Goal: Information Seeking & Learning: Learn about a topic

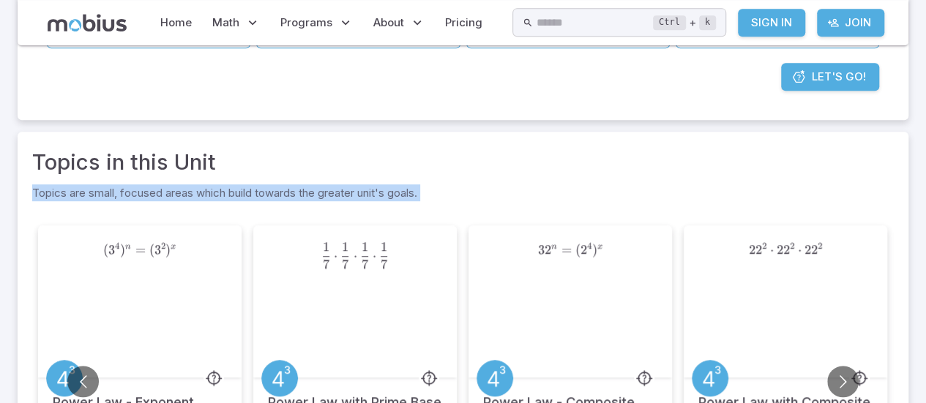
drag, startPoint x: 925, startPoint y: 216, endPoint x: 926, endPoint y: 136, distance: 79.8
click at [925, 136] on html "Home Math Grade 1 Grade 2 Grade 3 Grade 4 Grade 5 Grade 6 Grade 7 Grade 8 Grade…" at bounding box center [463, 218] width 926 height 1142
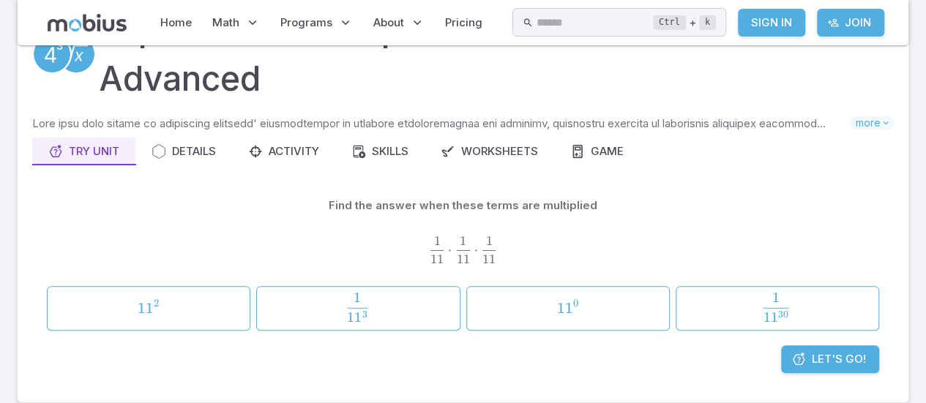
scroll to position [85, 0]
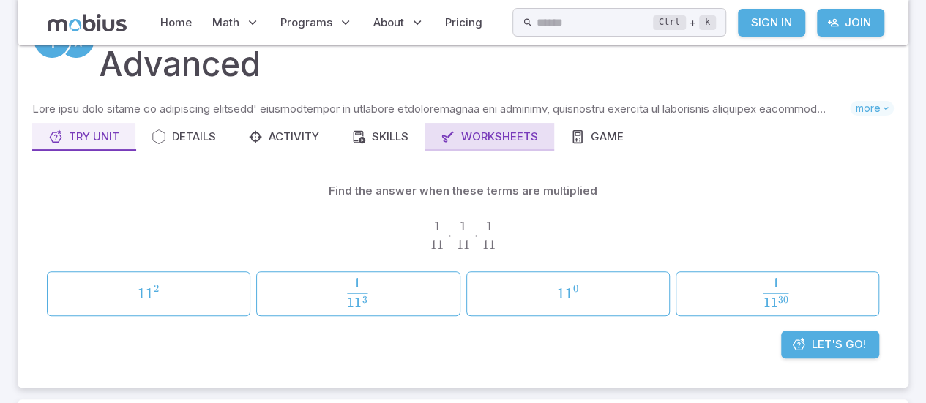
click at [508, 137] on div "Worksheets" at bounding box center [489, 137] width 97 height 16
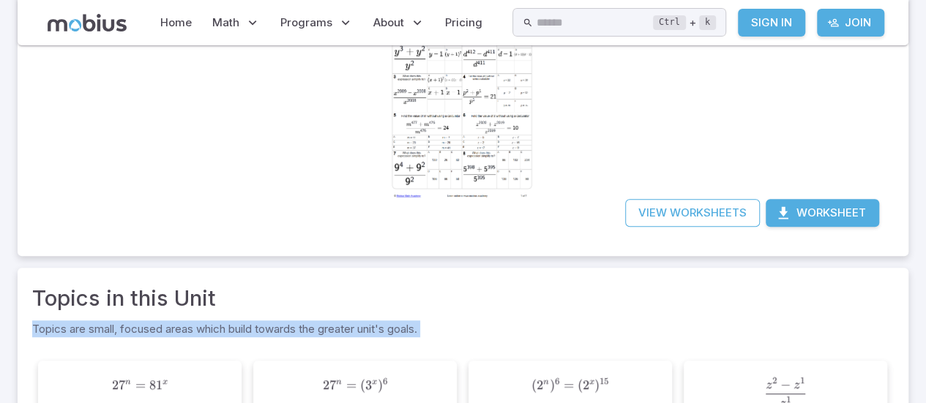
scroll to position [303, 0]
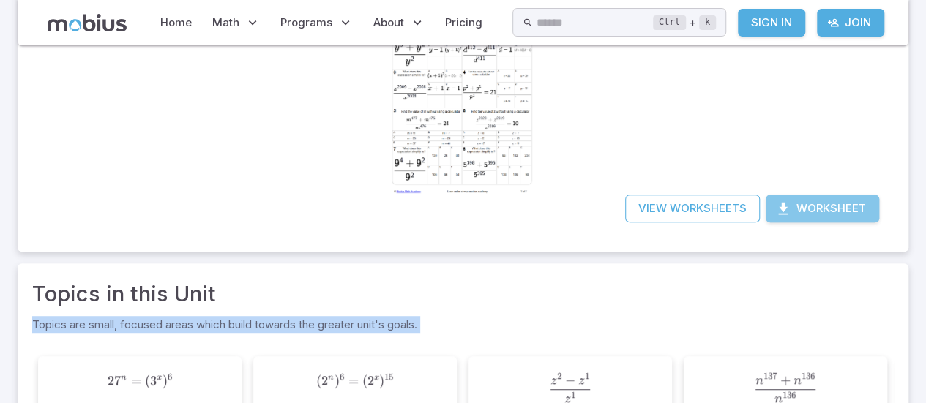
click at [812, 206] on button "Worksheet" at bounding box center [821, 209] width 113 height 28
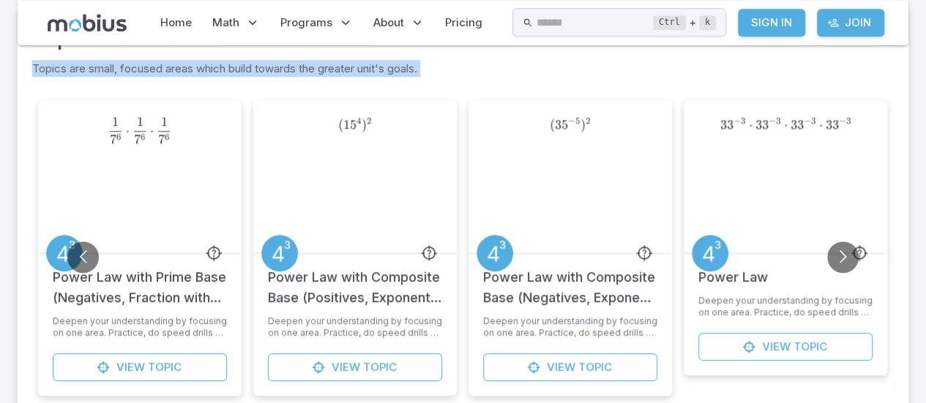
scroll to position [544, 0]
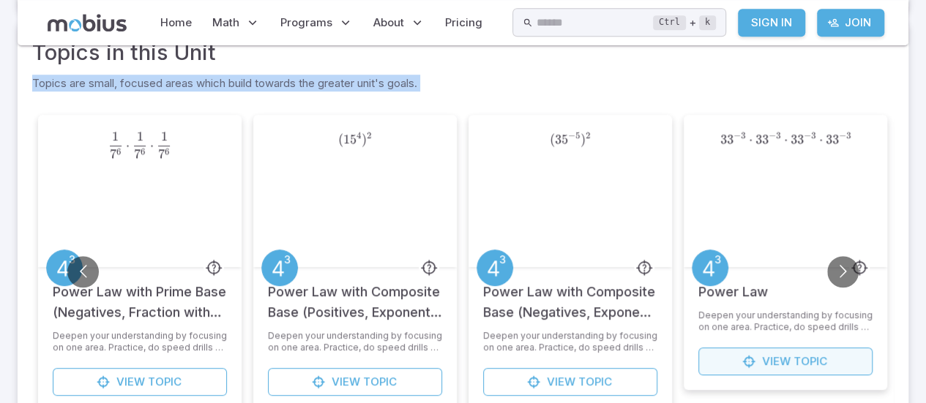
click at [787, 365] on span "View" at bounding box center [776, 361] width 29 height 16
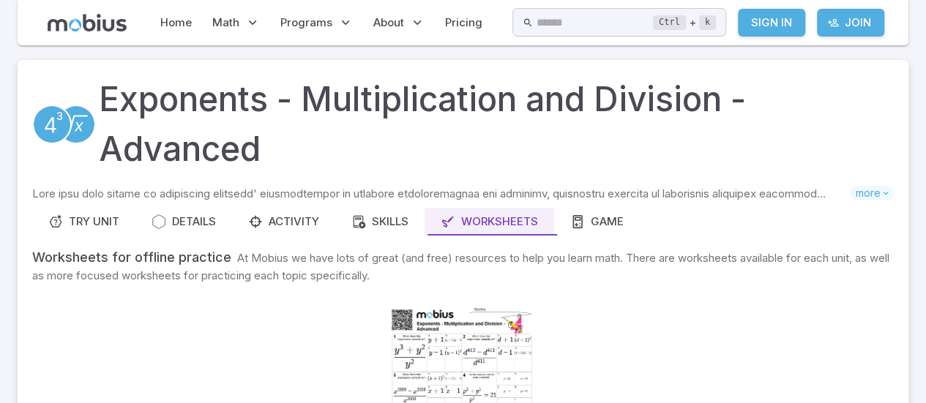
scroll to position [544, 0]
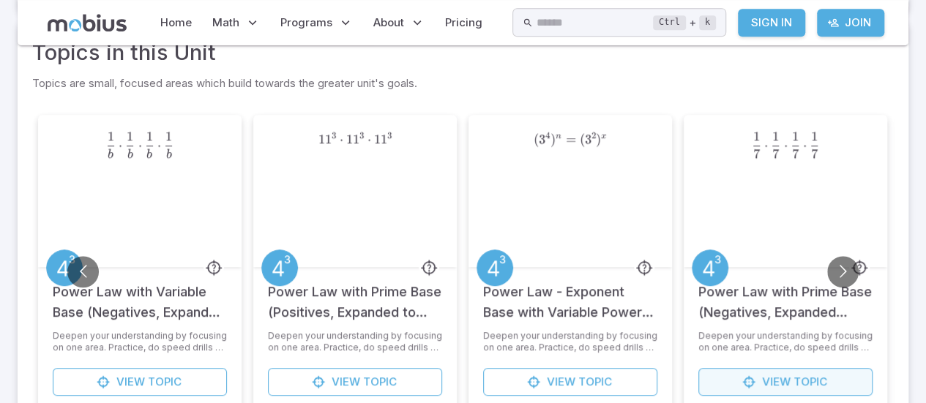
click at [803, 380] on span "Topic" at bounding box center [810, 382] width 34 height 16
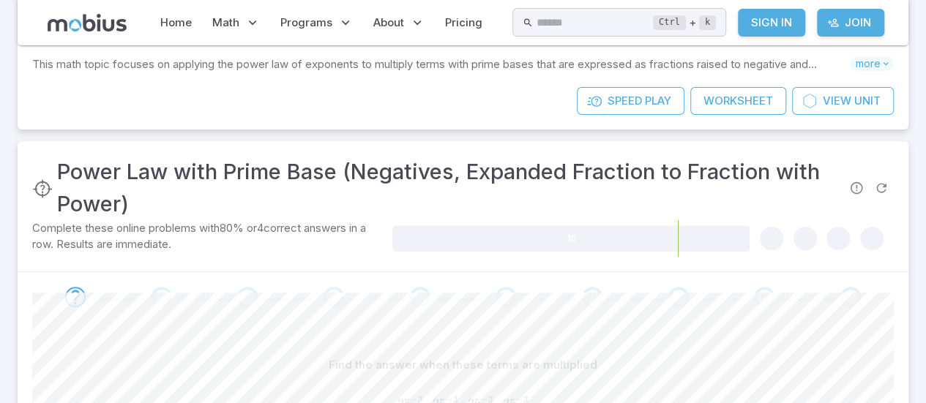
scroll to position [121, 0]
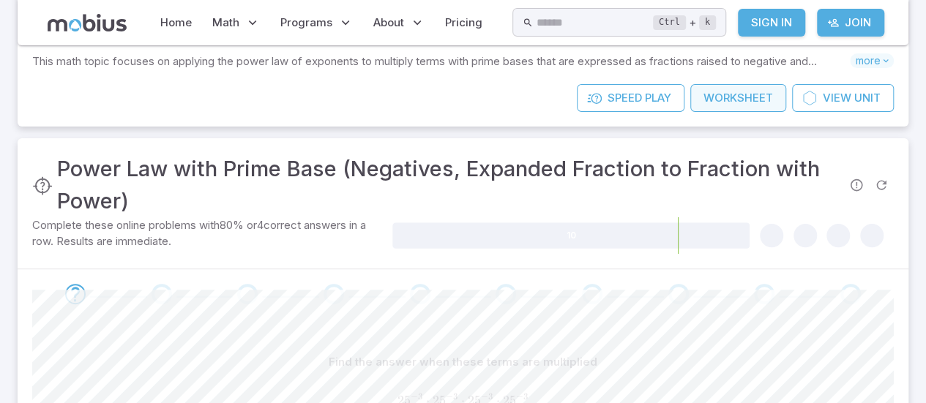
click at [748, 102] on link "Worksheet" at bounding box center [738, 98] width 96 height 28
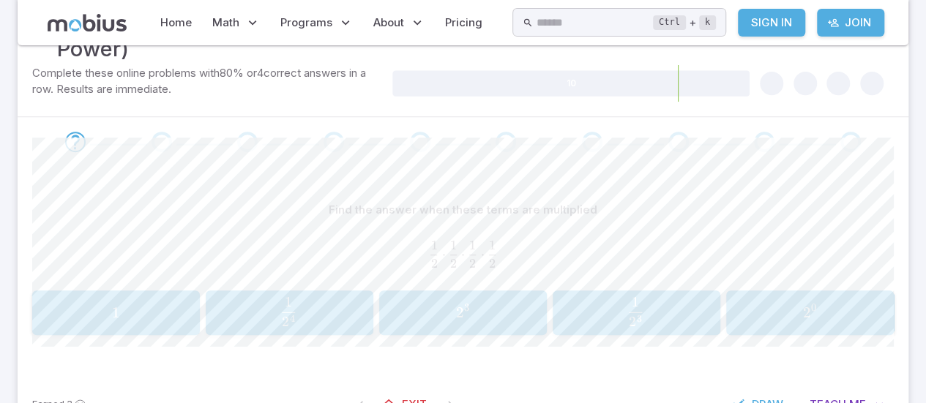
scroll to position [261, 0]
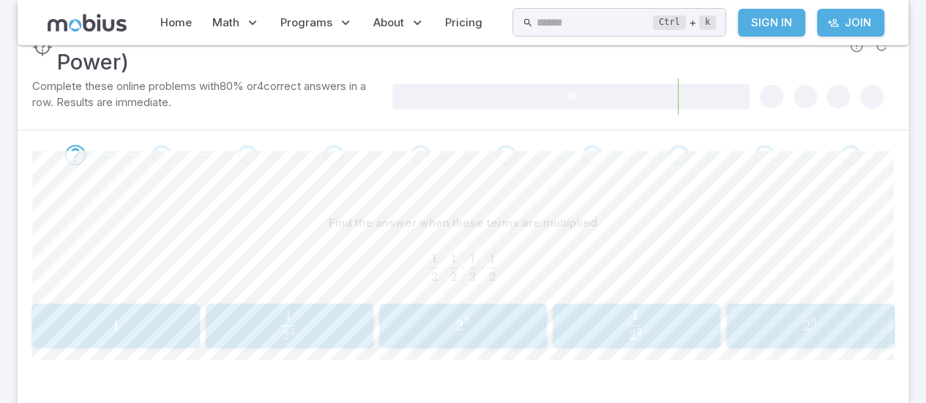
click at [296, 341] on div "1 2 4 \frac{1}{2^{4}} 2 4 1 ​" at bounding box center [289, 327] width 158 height 34
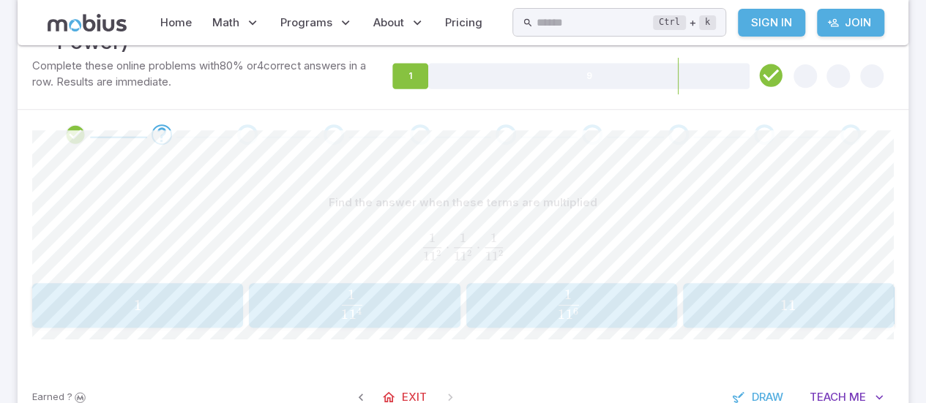
scroll to position [280, 0]
click at [591, 319] on div "1 1 1 6 \frac{1}{11^{6}} 1 1 6 1 ​" at bounding box center [571, 307] width 201 height 34
click at [326, 292] on span "5 3 1 ​" at bounding box center [352, 305] width 184 height 29
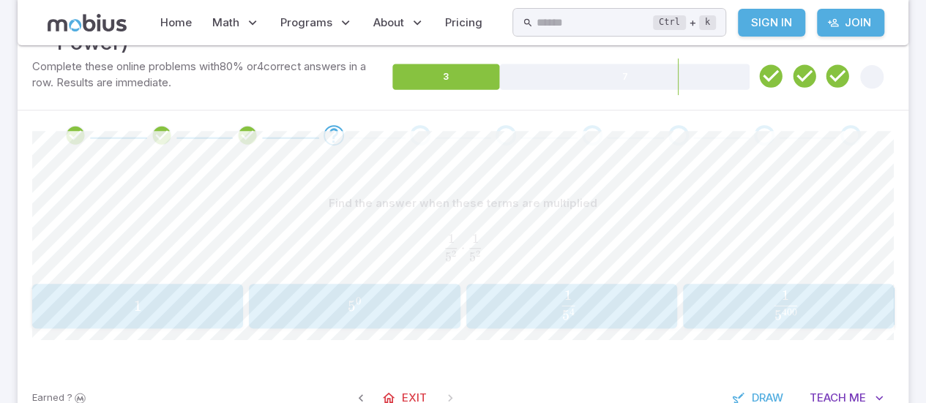
click at [540, 318] on span "5 4 1 ​" at bounding box center [568, 305] width 184 height 29
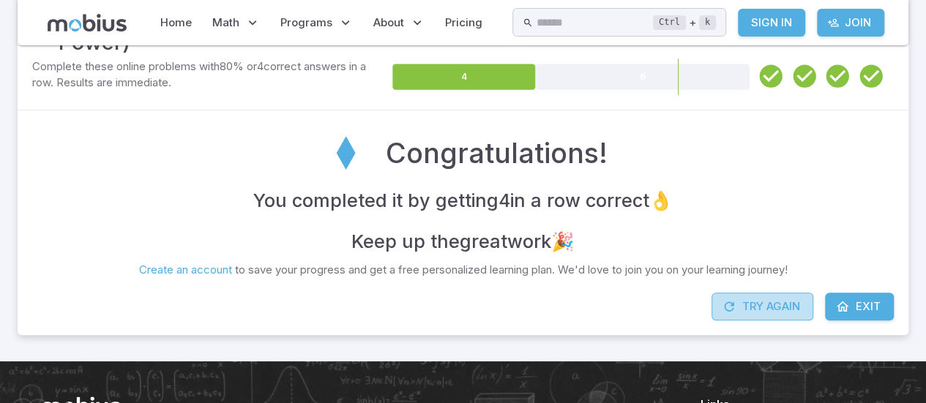
click at [760, 310] on button "Try Again" at bounding box center [762, 307] width 102 height 28
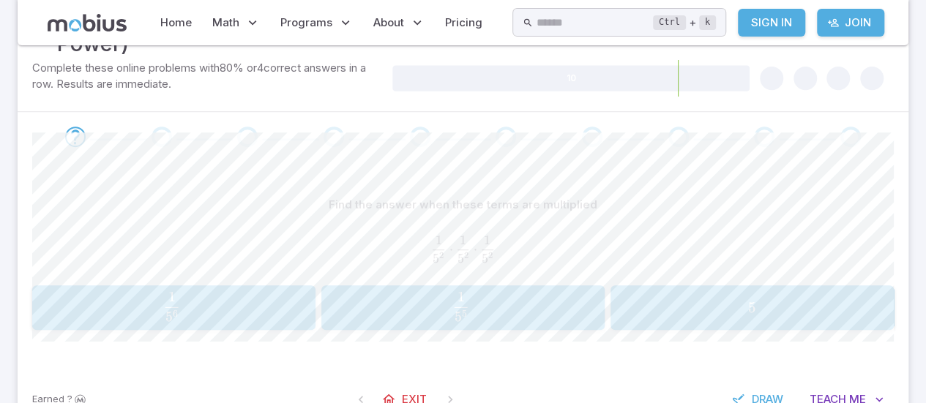
scroll to position [272, 0]
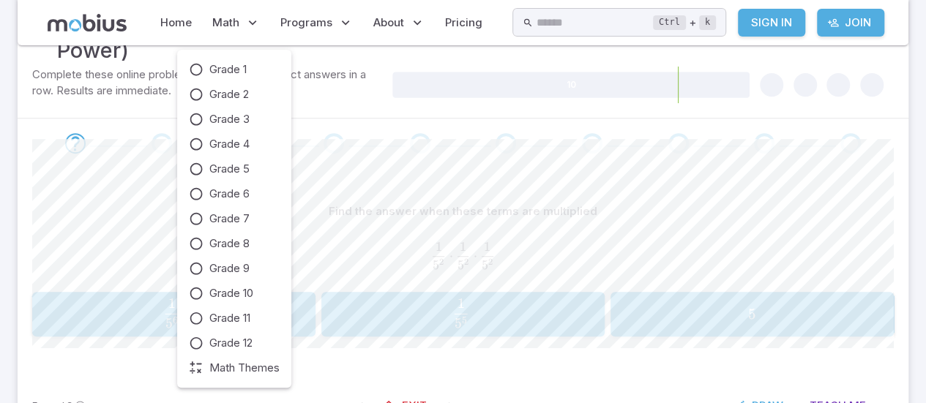
click at [121, 318] on span "5 6 1 ​" at bounding box center [172, 313] width 246 height 29
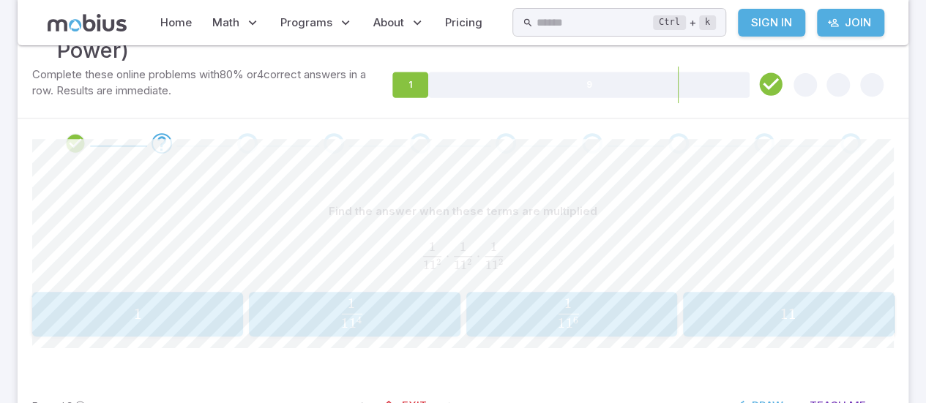
click at [604, 334] on button "1 1 1 6 \frac{1}{11^{6}} 1 1 6 1 ​" at bounding box center [571, 314] width 211 height 45
click at [419, 335] on button "1 1 1 6 \frac{1}{11^{6}} 1 1 6 1 ​" at bounding box center [354, 314] width 211 height 45
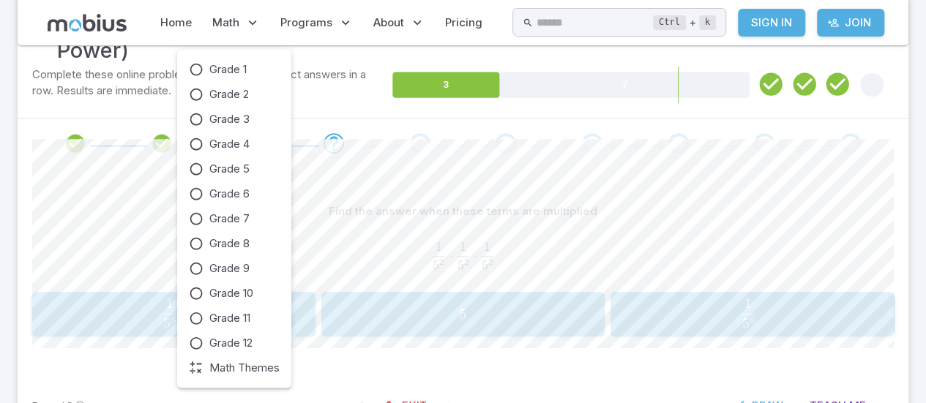
click at [757, 334] on button "1 5 6 \frac{1}{5^{6}} 5 6 1 ​" at bounding box center [751, 314] width 283 height 45
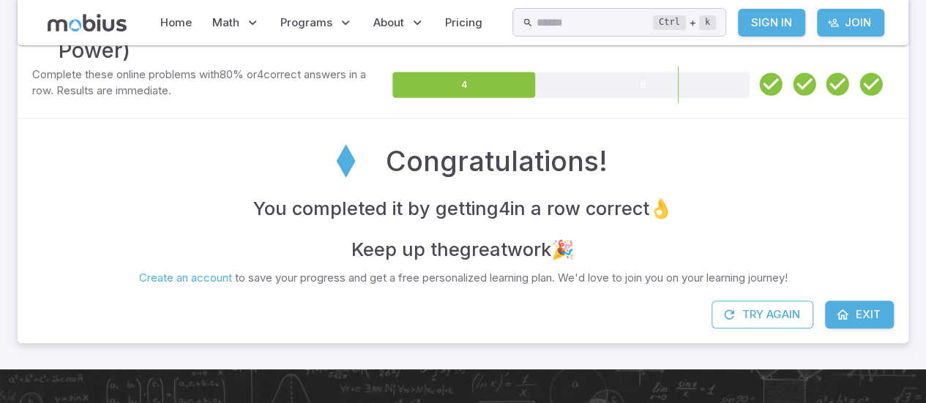
click at [768, 155] on div "Congratulations!" at bounding box center [462, 160] width 861 height 55
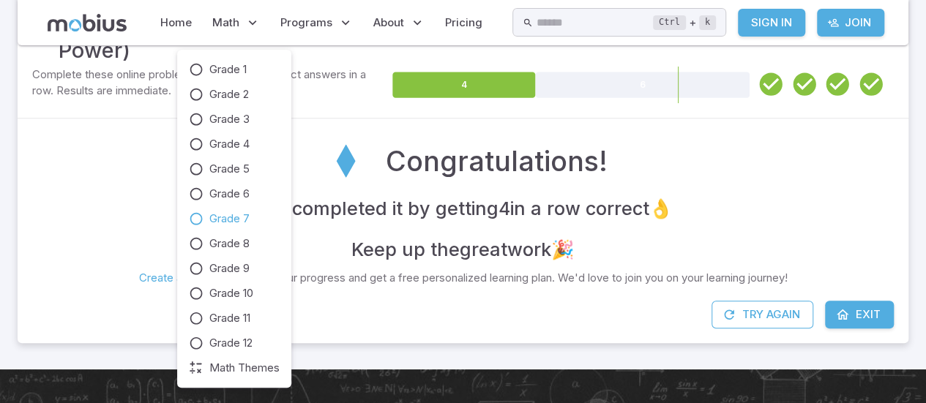
click at [198, 218] on icon at bounding box center [196, 218] width 15 height 15
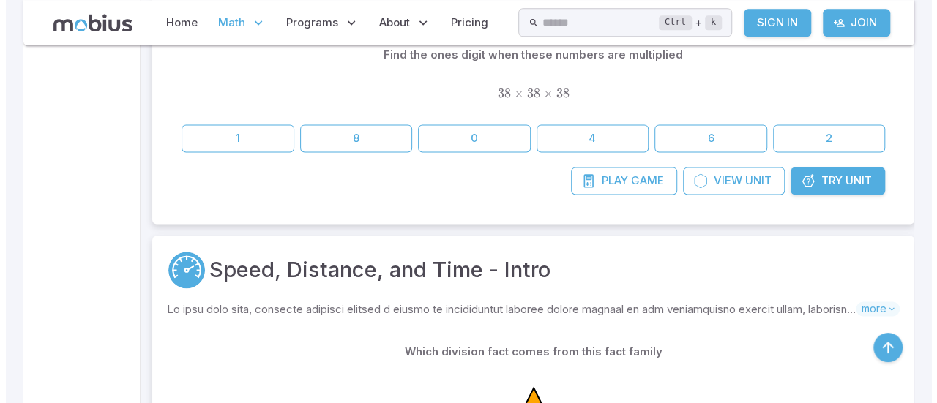
scroll to position [987, 0]
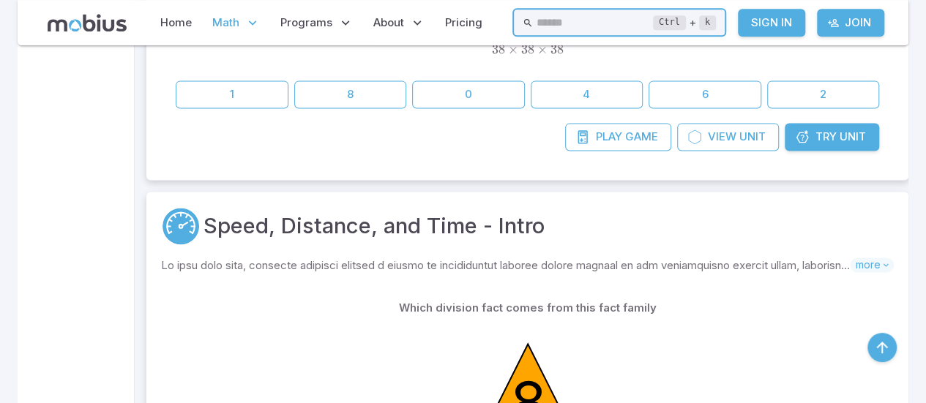
click at [615, 20] on input "text" at bounding box center [594, 22] width 117 height 29
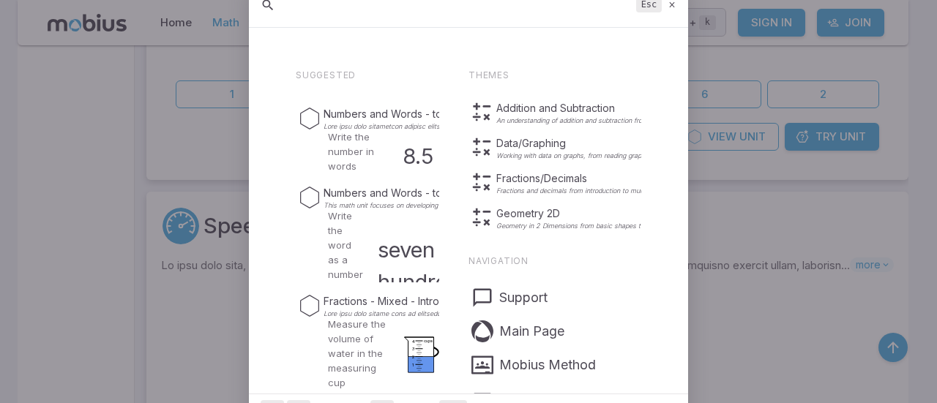
click at [674, 5] on icon at bounding box center [672, 4] width 10 height 11
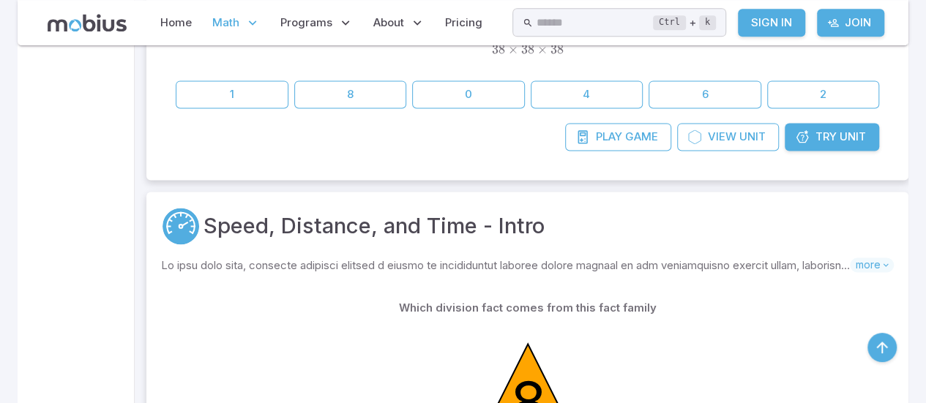
click at [596, 40] on div "Home Math Grade 1 Grade 2 Grade 3 Grade 4 Grade 5 Grade 6 Grade 7 Grade 8 Grade…" at bounding box center [463, 22] width 891 height 45
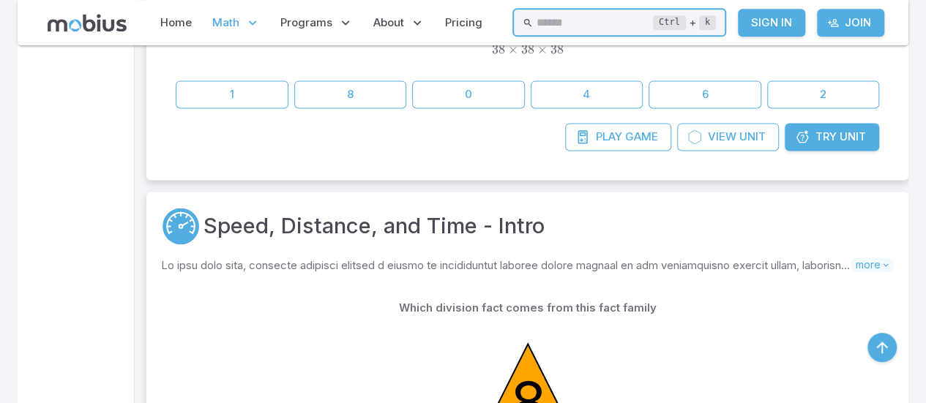
click at [604, 31] on input "text" at bounding box center [594, 22] width 117 height 29
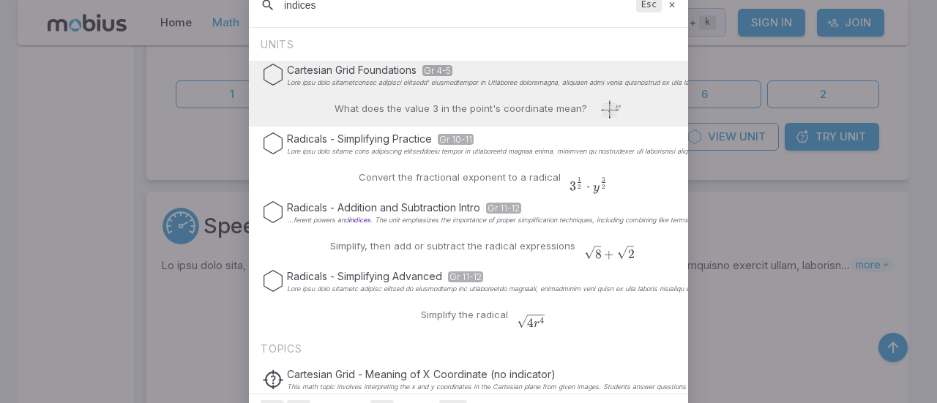
type input "indices"
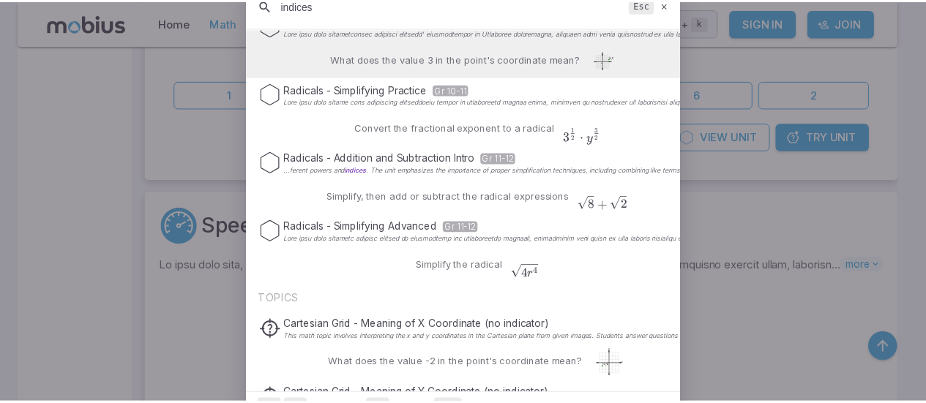
scroll to position [50, 0]
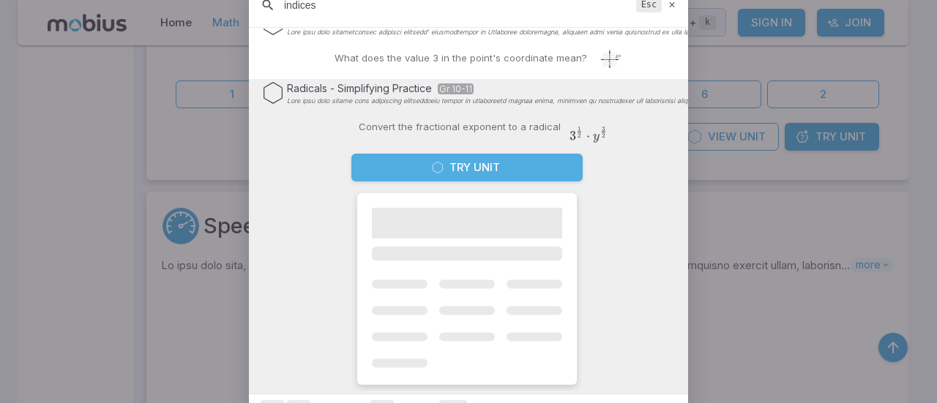
click at [482, 166] on button "Try Unit" at bounding box center [466, 168] width 231 height 28
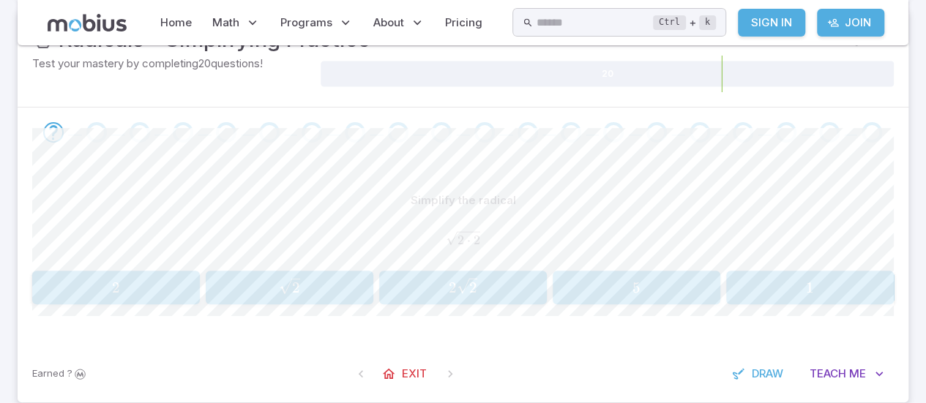
scroll to position [219, 0]
click at [135, 295] on div "2 2 2" at bounding box center [116, 287] width 158 height 22
click at [473, 289] on icon "button" at bounding box center [466, 285] width 29 height 17
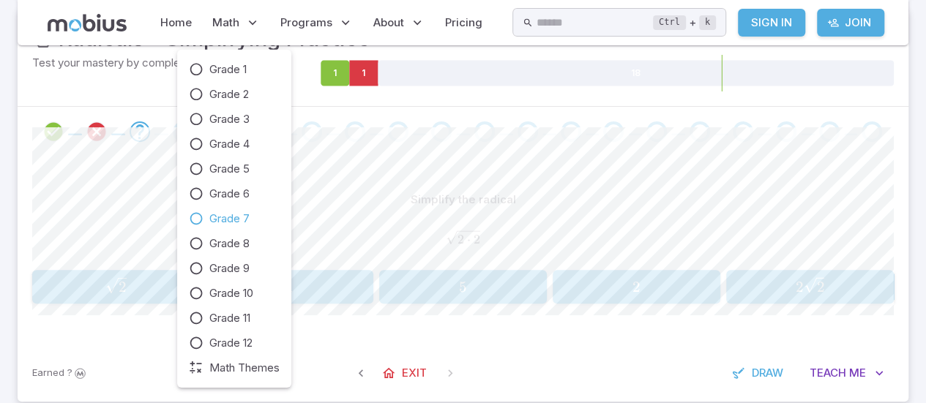
click at [201, 218] on icon at bounding box center [196, 218] width 15 height 15
